Goal: Information Seeking & Learning: Check status

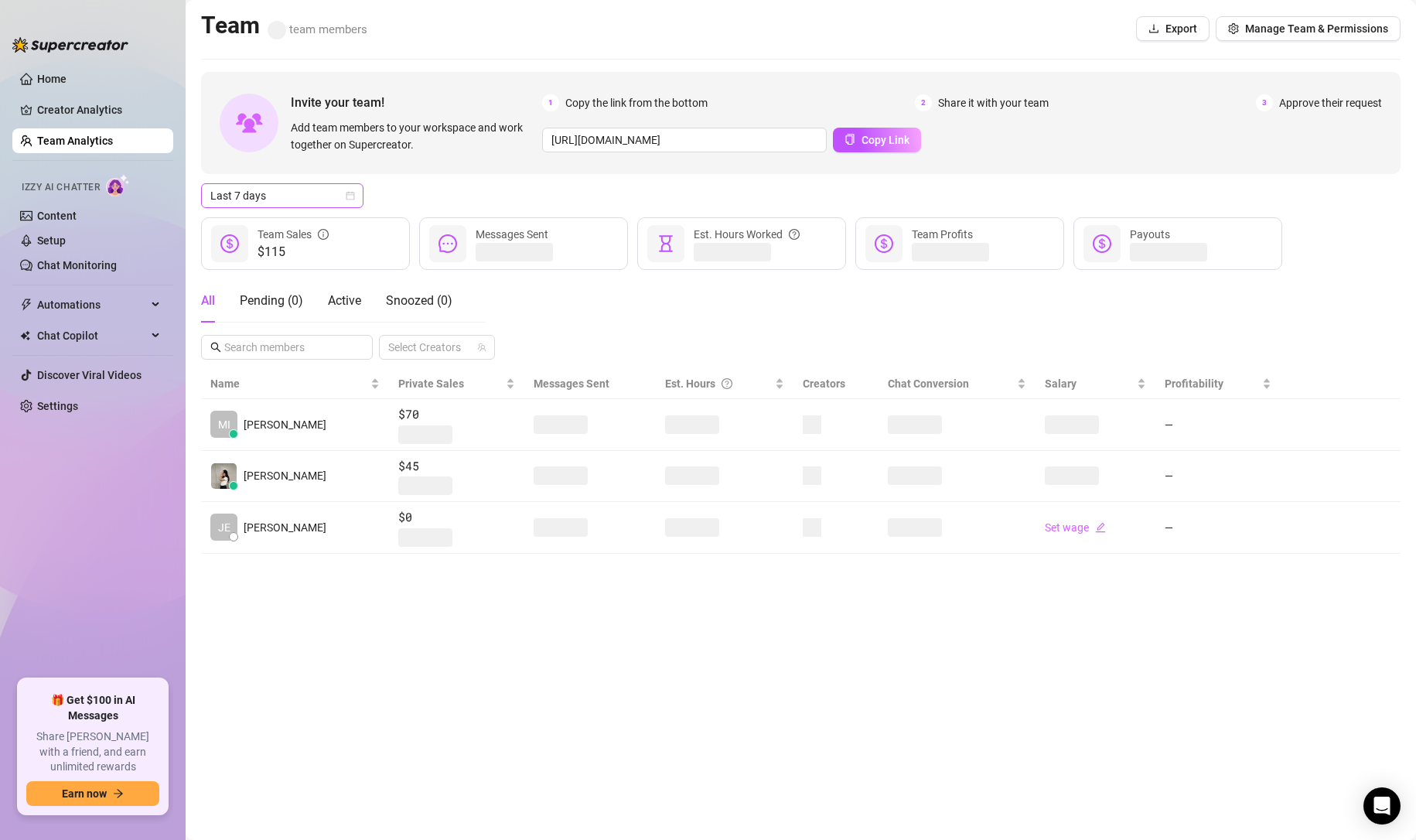
click at [315, 194] on span "Last 7 days" at bounding box center [282, 196] width 144 height 23
click at [282, 232] on div "Last 24 hours" at bounding box center [282, 226] width 138 height 17
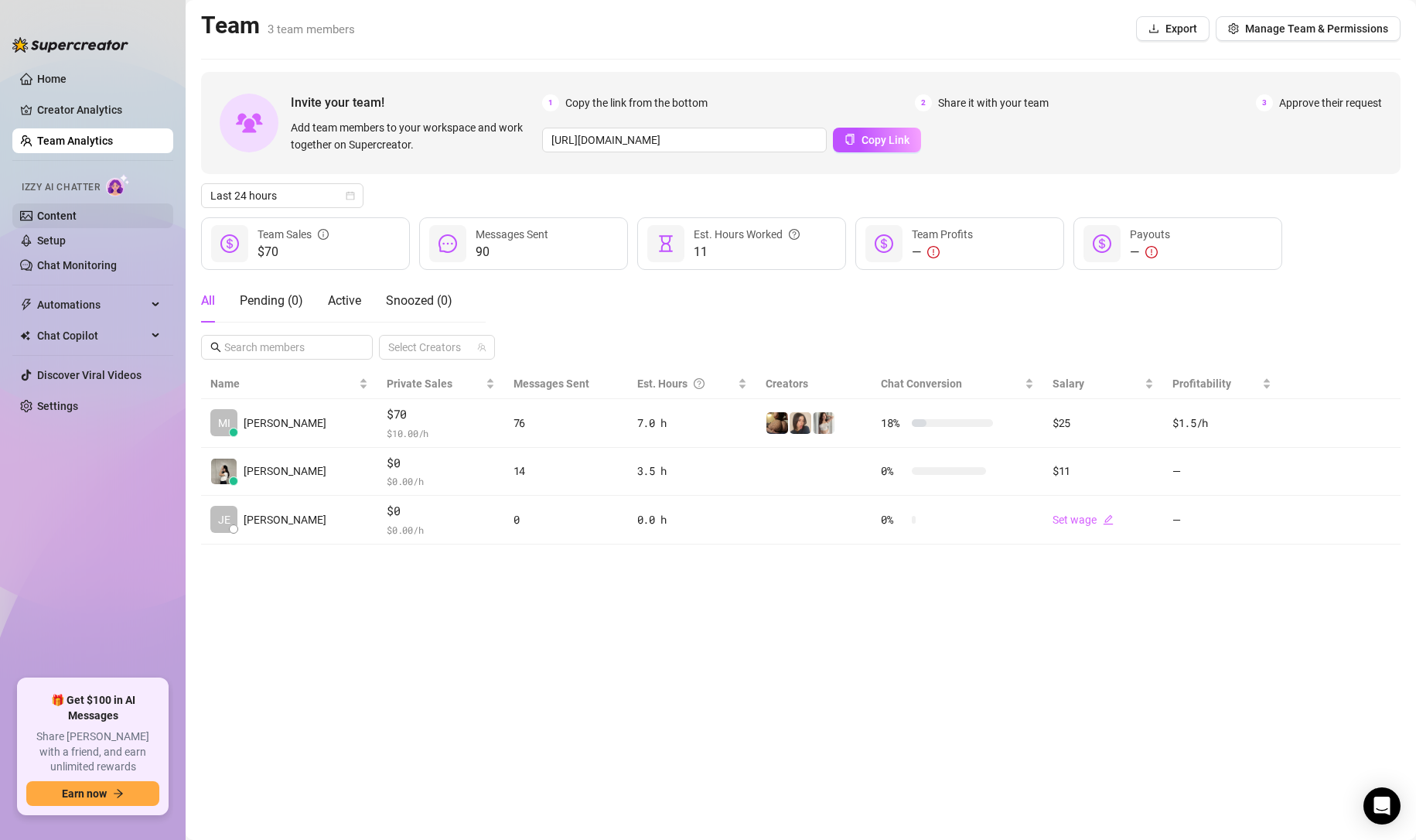
click at [77, 217] on link "Content" at bounding box center [57, 216] width 40 height 13
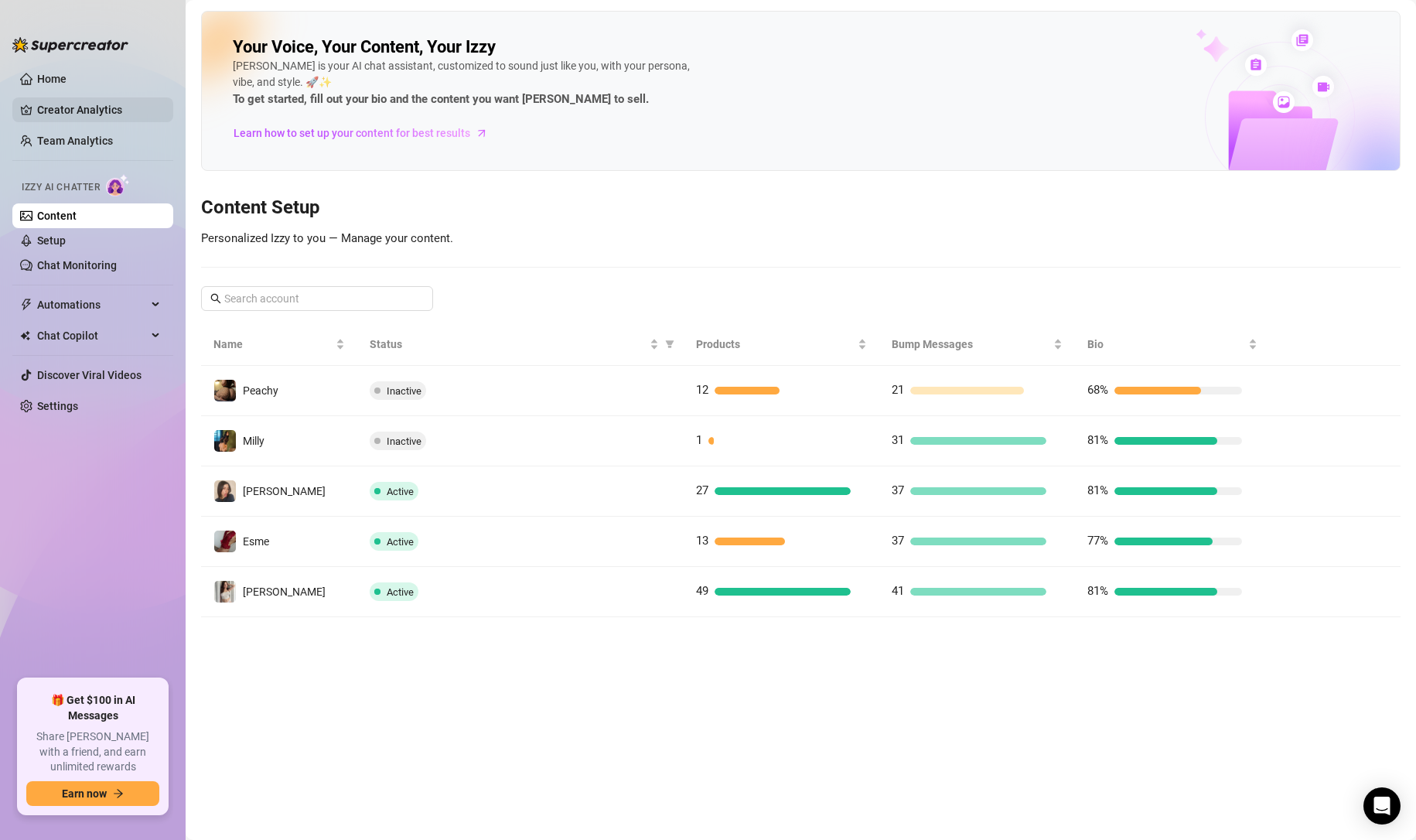
click at [55, 107] on link "Creator Analytics" at bounding box center [98, 109] width 123 height 24
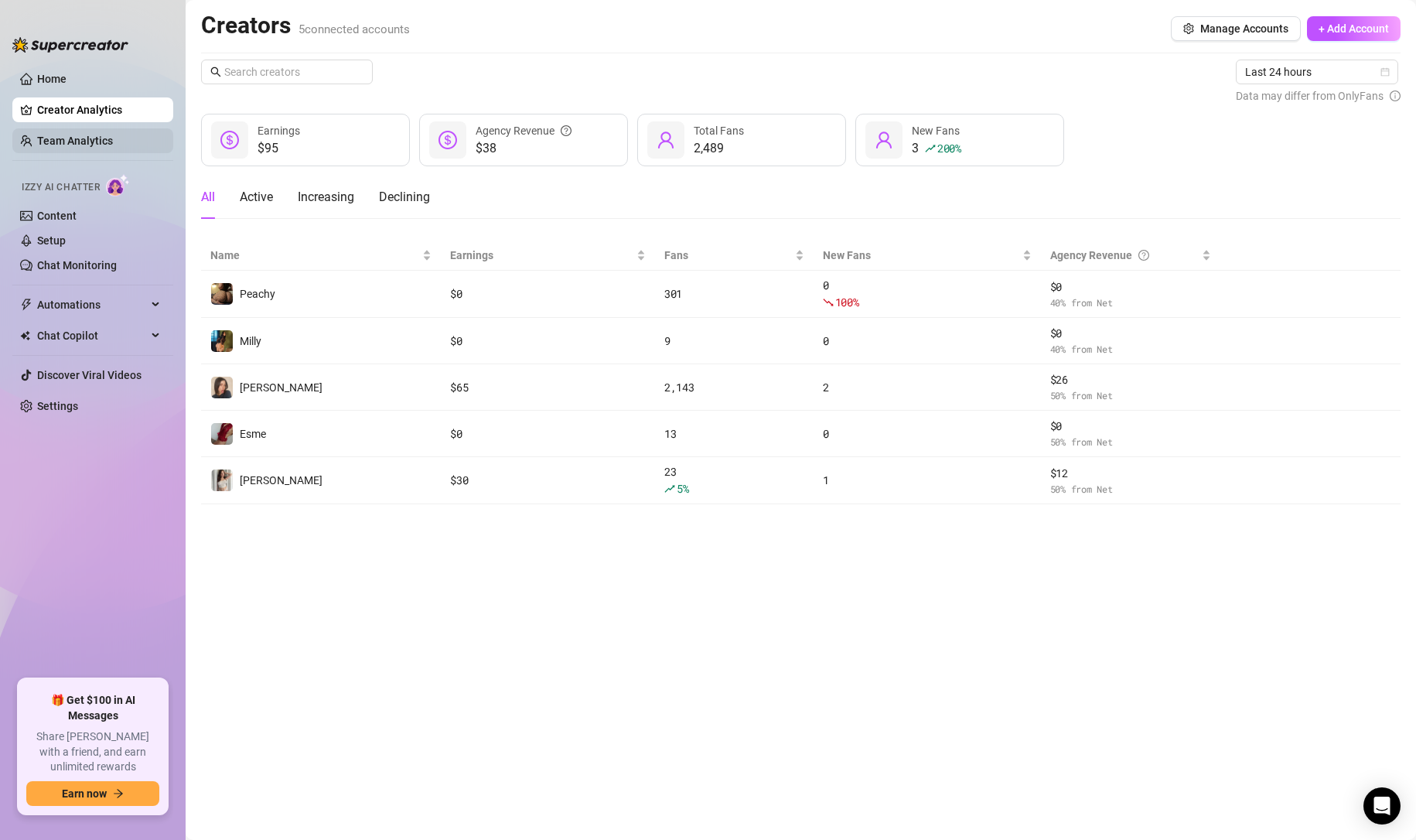
click at [113, 142] on link "Team Analytics" at bounding box center [75, 141] width 76 height 13
